Goal: Navigation & Orientation: Find specific page/section

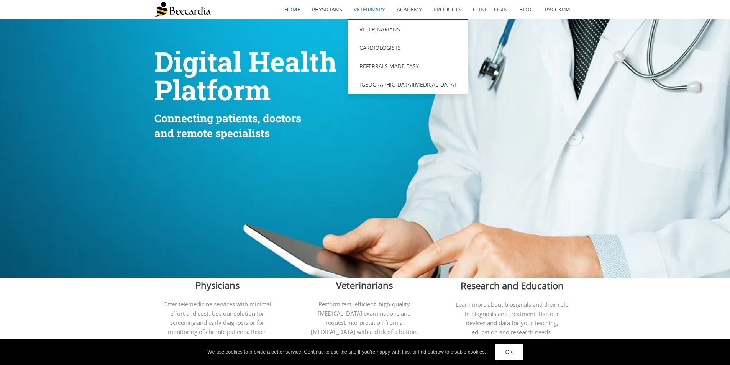
click at [371, 11] on link "Veterinary" at bounding box center [369, 10] width 43 height 18
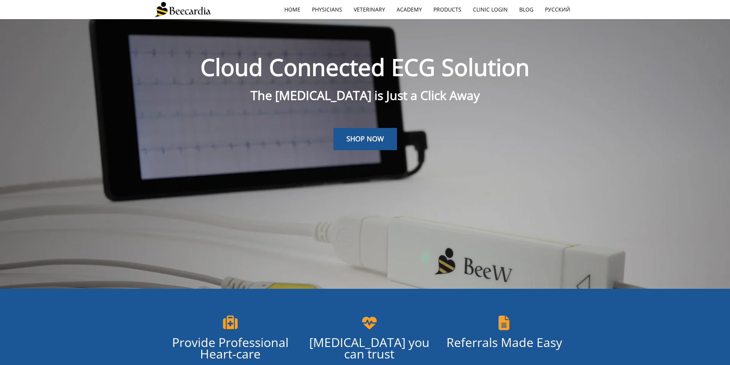
scroll to position [19, 0]
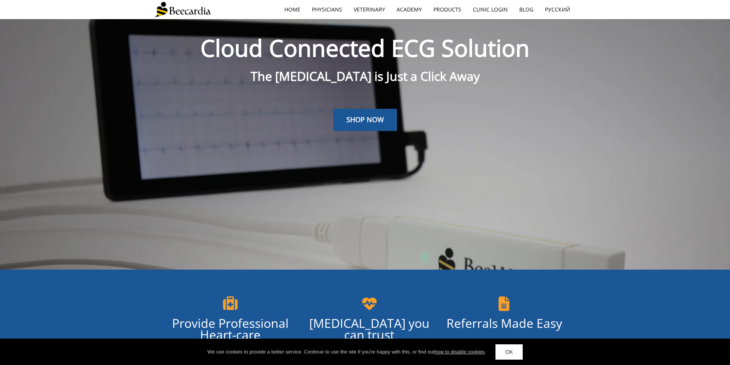
click at [512, 351] on link "OK" at bounding box center [508, 351] width 27 height 15
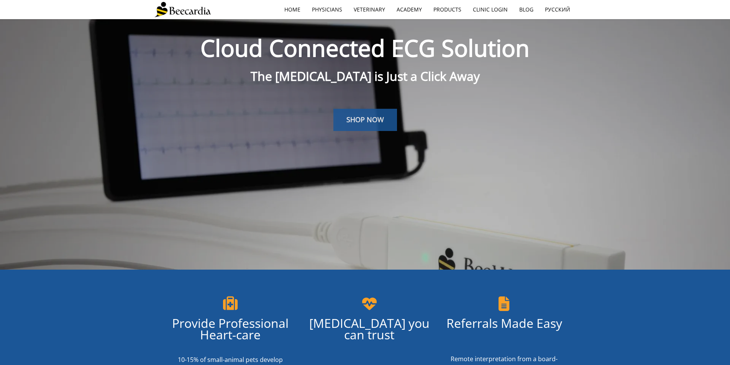
click at [371, 120] on span "SHOP NOW" at bounding box center [365, 119] width 38 height 9
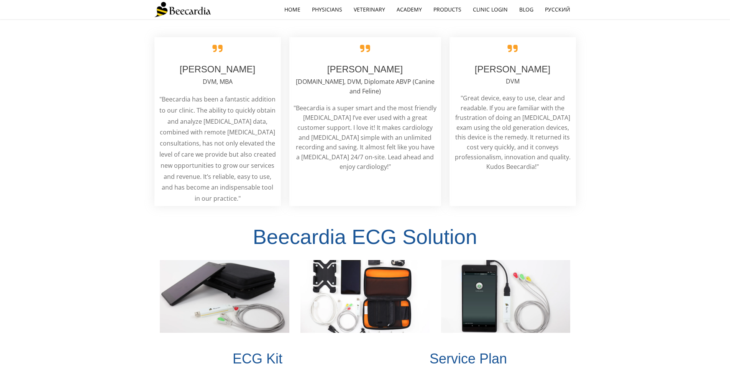
scroll to position [1375, 0]
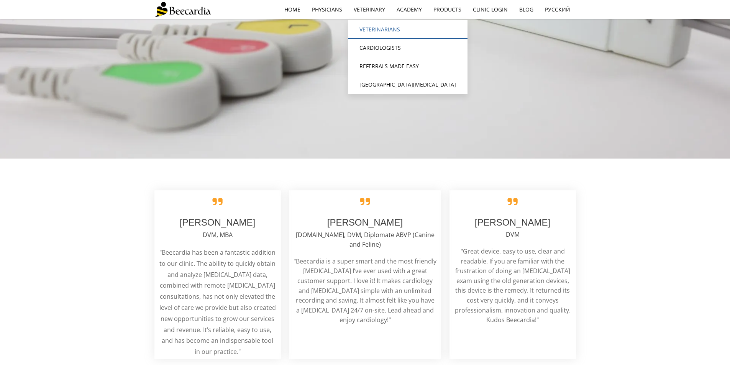
click at [380, 29] on link "Veterinarians" at bounding box center [408, 29] width 120 height 18
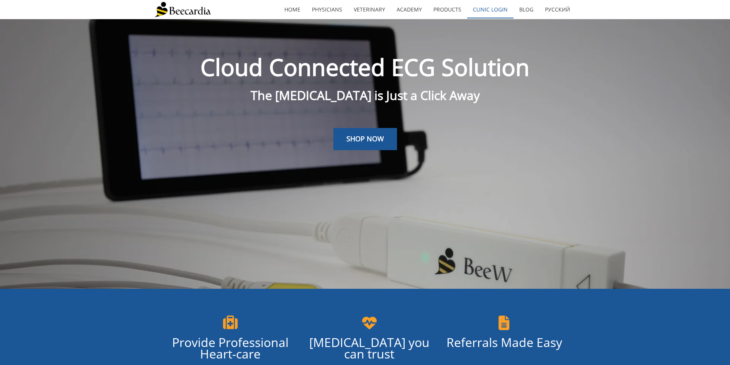
click at [491, 12] on link "Clinic Login" at bounding box center [490, 10] width 46 height 18
